Goal: Task Accomplishment & Management: Use online tool/utility

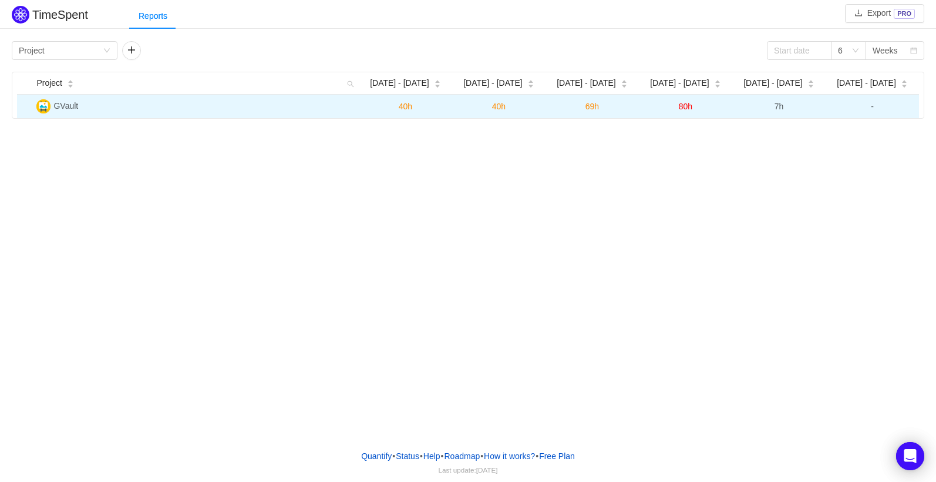
click at [781, 106] on span "7h" at bounding box center [779, 106] width 9 height 9
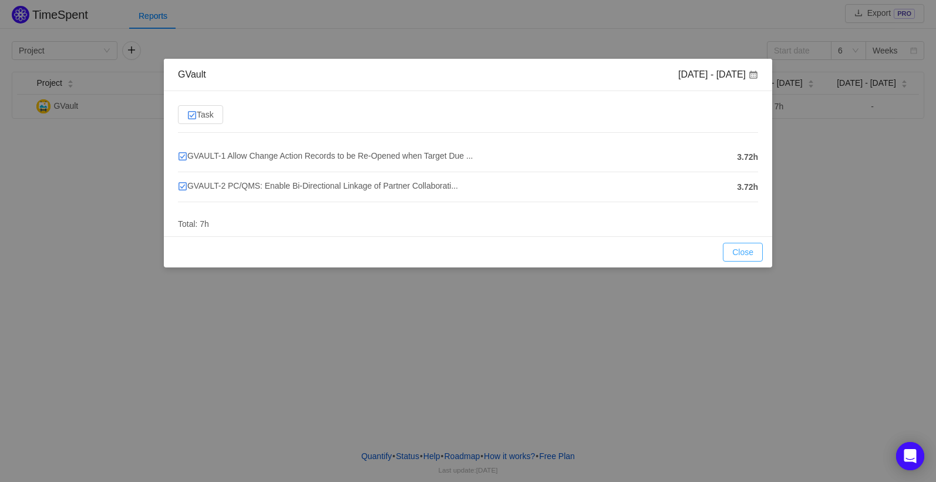
click at [738, 253] on button "Close" at bounding box center [743, 252] width 40 height 19
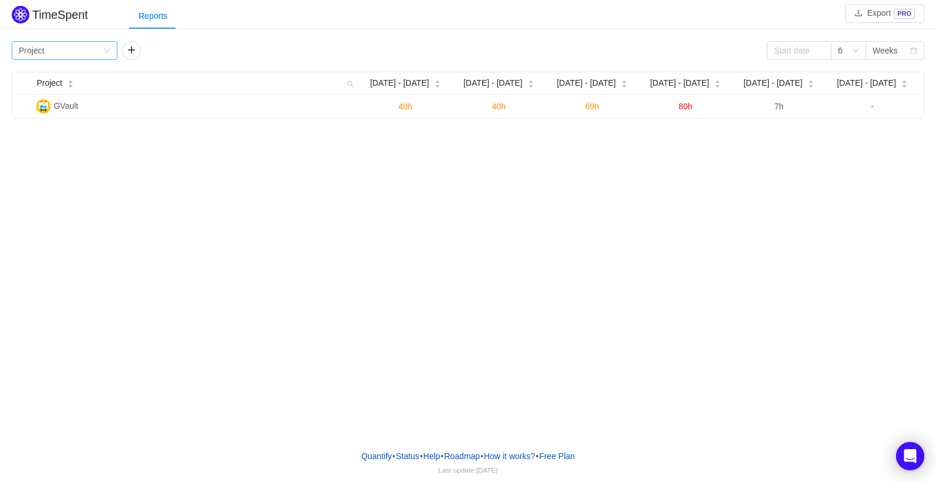
click at [89, 53] on div "Group by Project" at bounding box center [61, 51] width 84 height 18
click at [221, 223] on div "TimeSpent Export PRO Reports Group by Project 6 Weeks Project [DATE] - [DATE] S…" at bounding box center [468, 220] width 936 height 440
click at [82, 58] on div "Group by Project" at bounding box center [61, 51] width 84 height 18
click at [64, 95] on li "Team" at bounding box center [65, 92] width 106 height 19
click at [67, 52] on div "Group by Team" at bounding box center [61, 51] width 84 height 18
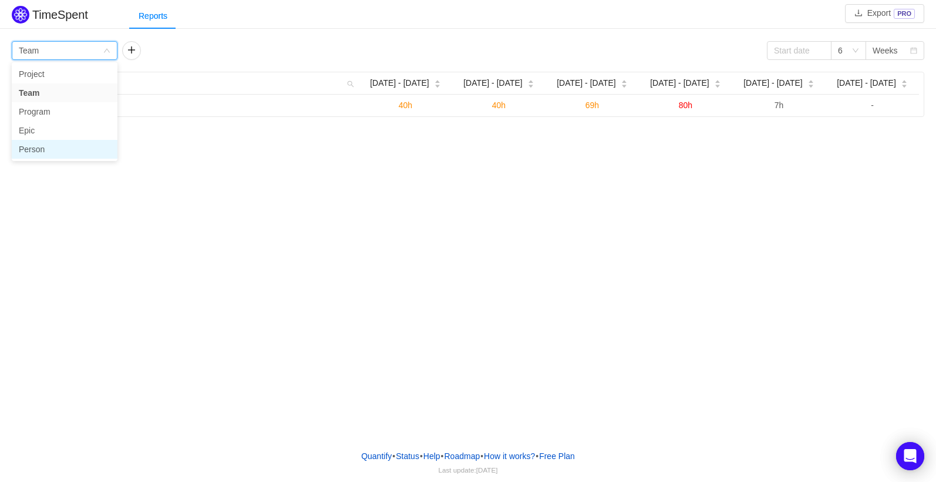
click at [56, 151] on li "Person" at bounding box center [65, 149] width 106 height 19
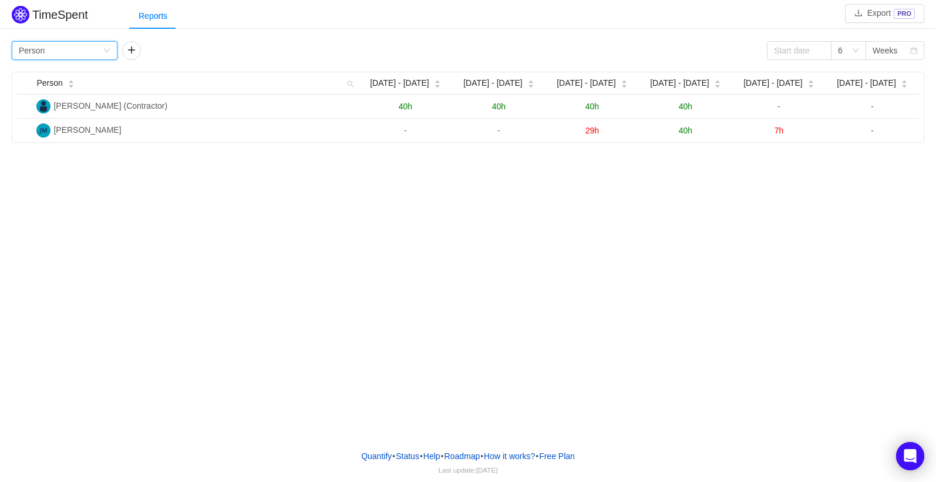
click at [82, 59] on div "Group by Person" at bounding box center [61, 51] width 84 height 18
click at [51, 132] on li "Epic" at bounding box center [65, 130] width 106 height 19
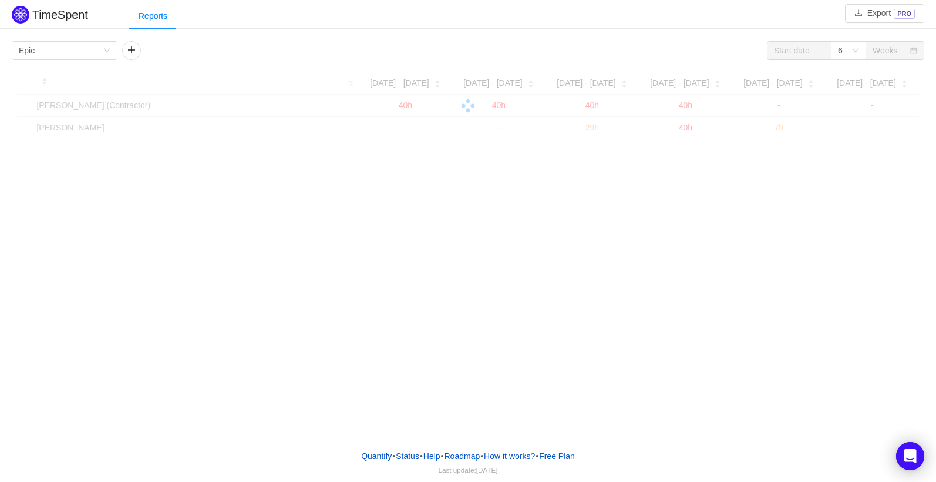
click at [248, 206] on div "TimeSpent Export PRO Reports Group by Epic 6 Weeks [DATE] - [DATE] Sep [DATE] -…" at bounding box center [468, 220] width 936 height 440
click at [635, 319] on div "TimeSpent Export PRO Reports Group by Epic 6 Weeks [DATE] - [DATE] Sep [DATE] -…" at bounding box center [468, 220] width 936 height 440
click at [765, 253] on div "TimeSpent Export PRO Reports Group by Epic 6 Weeks [DATE] - [DATE] Sep [DATE] -…" at bounding box center [468, 220] width 936 height 440
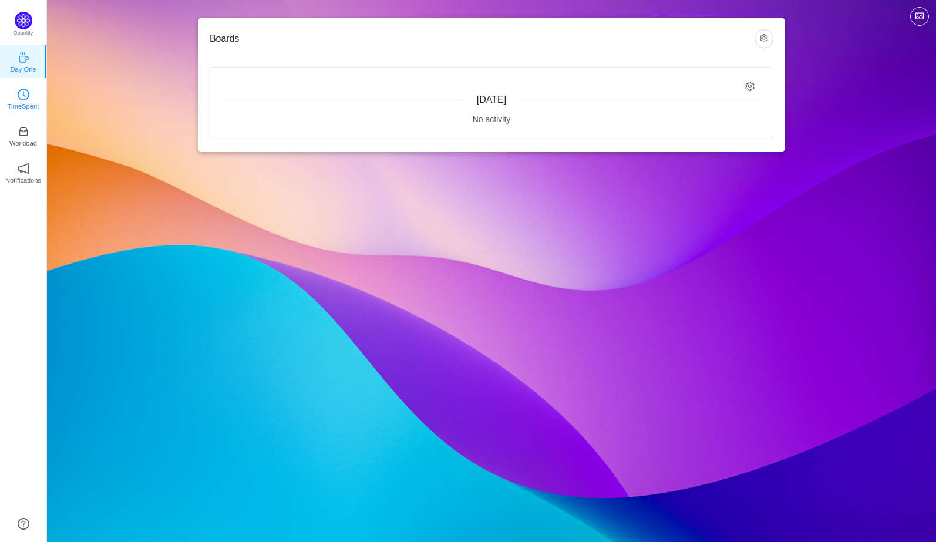
click at [26, 105] on p "TimeSpent" at bounding box center [24, 106] width 32 height 11
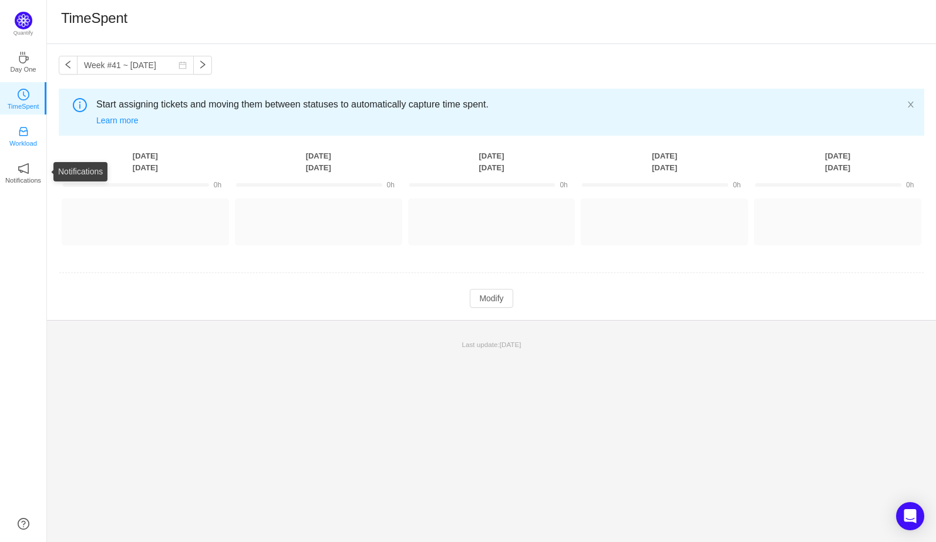
click at [35, 141] on p "Workload" at bounding box center [23, 143] width 28 height 11
